Goal: Task Accomplishment & Management: Manage account settings

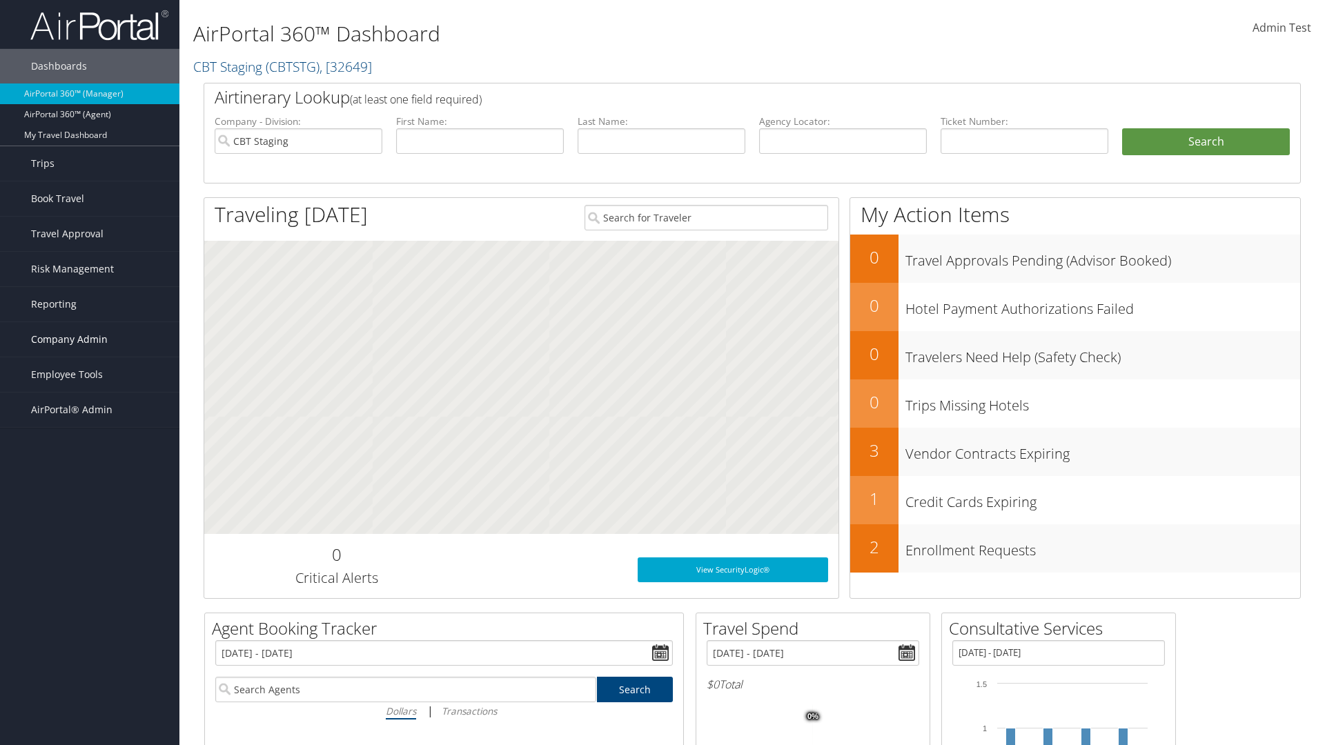
click at [90, 340] on span "Company Admin" at bounding box center [69, 339] width 77 height 35
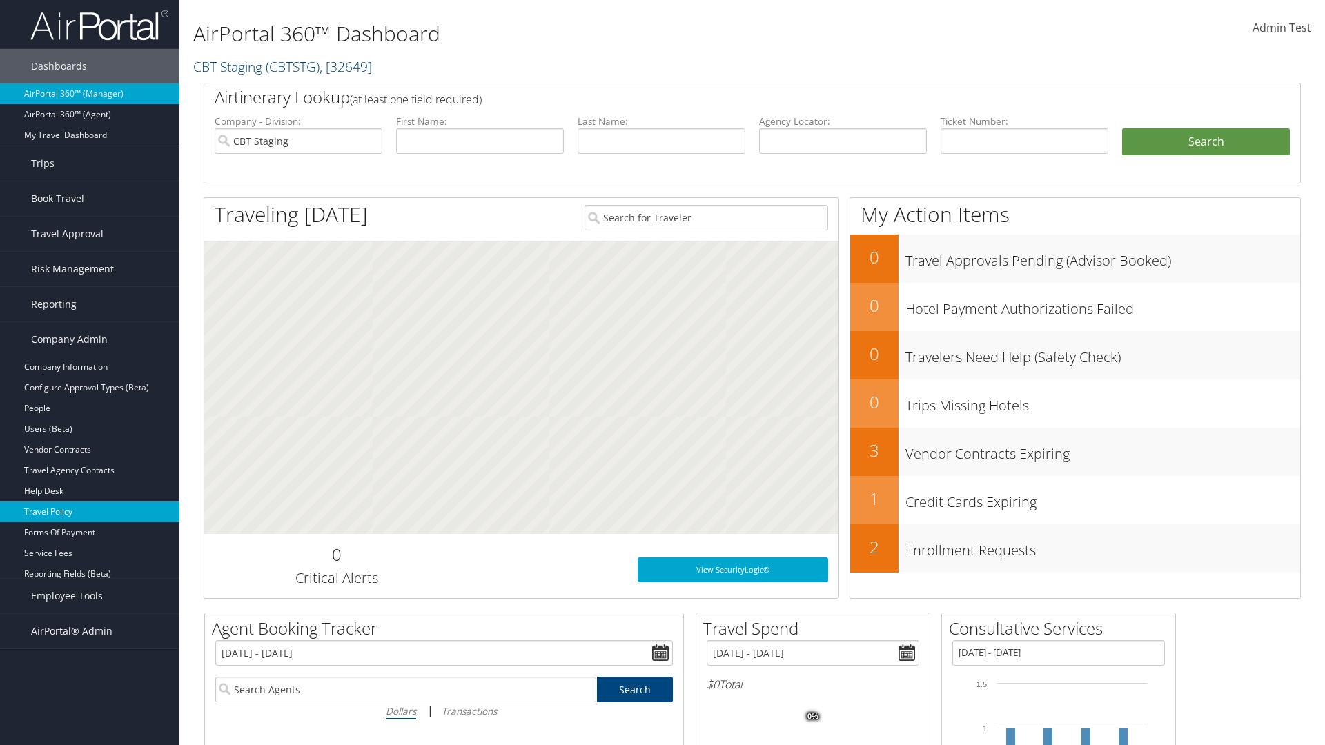
click at [90, 512] on link "Travel Policy" at bounding box center [89, 512] width 179 height 21
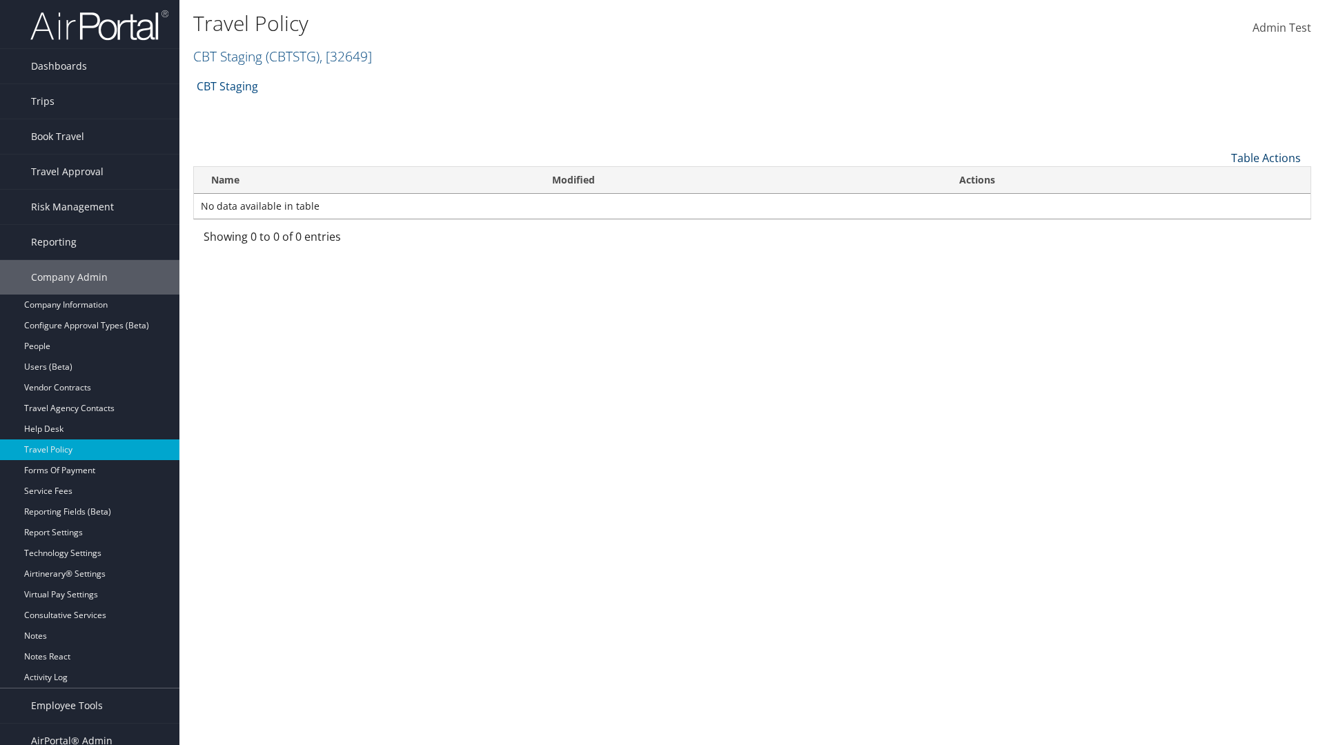
click at [1266, 157] on link "Table Actions" at bounding box center [1266, 157] width 70 height 15
click at [1220, 179] on link "Add New Policy" at bounding box center [1220, 179] width 182 height 23
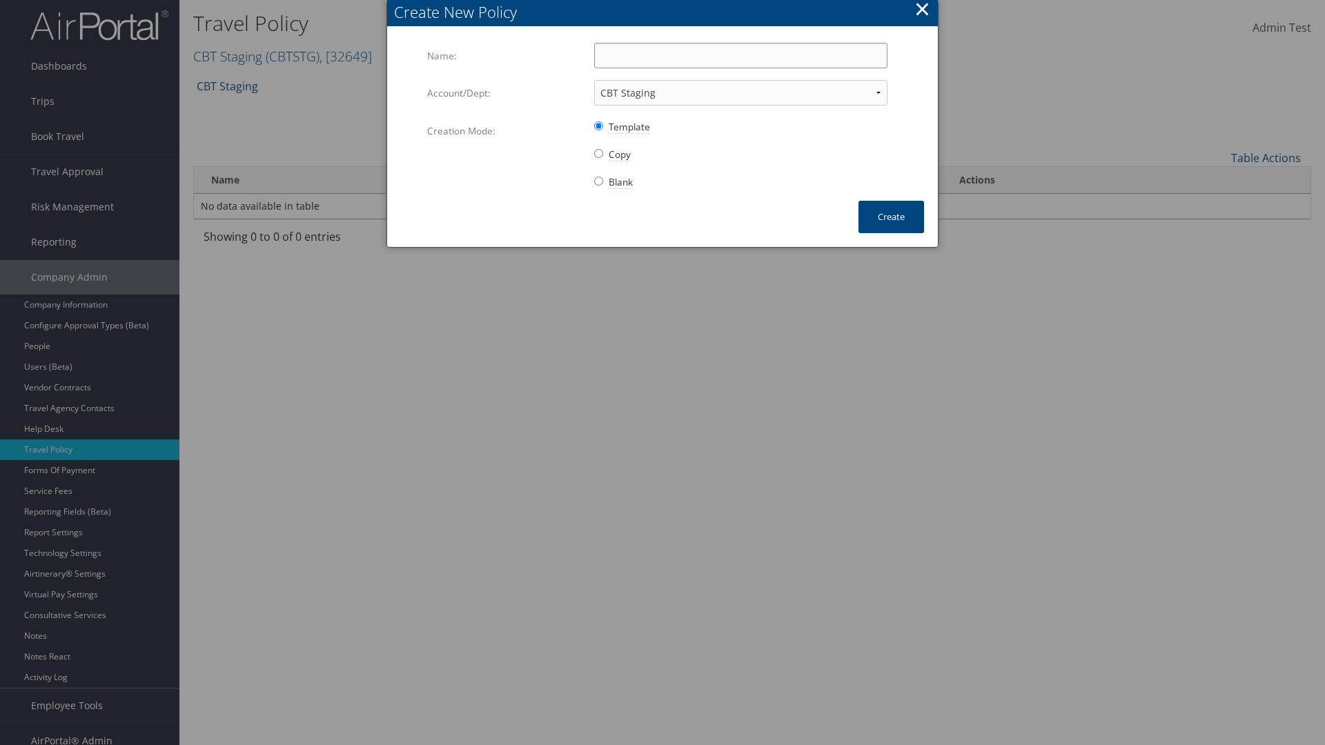
click at [741, 55] on input "Name:" at bounding box center [740, 56] width 293 height 26
type input "Auto Policy for 1139"
click at [891, 217] on button "Create" at bounding box center [892, 217] width 66 height 32
